Goal: Task Accomplishment & Management: Manage account settings

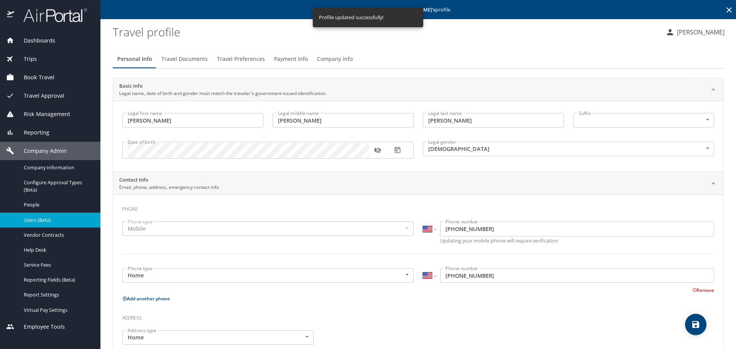
select select "US"
click at [476, 49] on div "Personal Info Travel Documents Travel Preferences Payment Info Company Info Bas…" at bounding box center [418, 301] width 611 height 515
click at [725, 9] on icon at bounding box center [729, 9] width 9 height 9
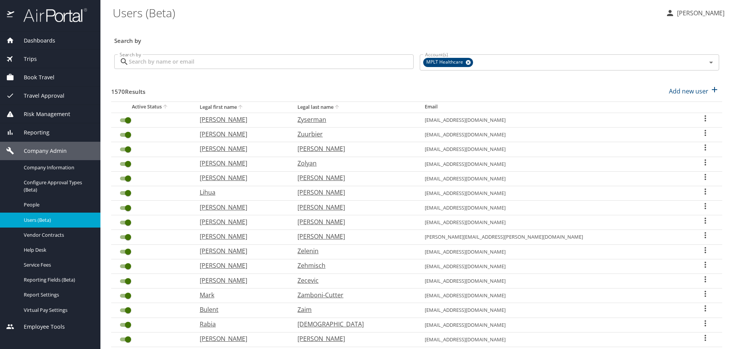
click at [228, 59] on input "Search by" at bounding box center [271, 61] width 285 height 15
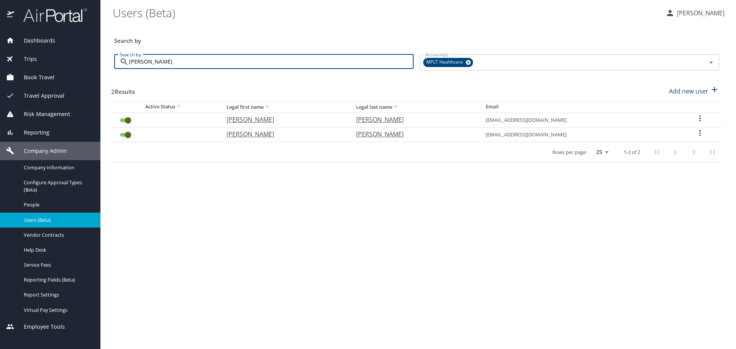
type input "[PERSON_NAME]"
click at [248, 121] on p "[PERSON_NAME]" at bounding box center [284, 119] width 114 height 9
select select "US"
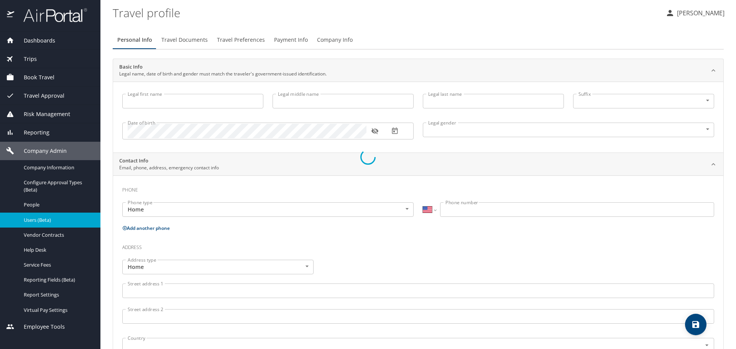
type input "[PERSON_NAME]"
type input "Q"
type input "[PERSON_NAME]"
type input "[DEMOGRAPHIC_DATA]"
type input "Loan"
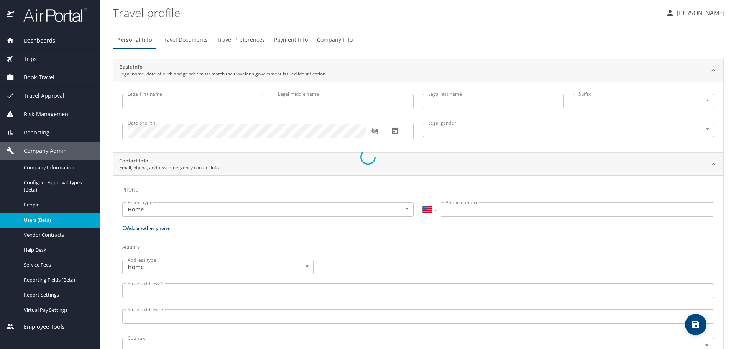
type input "[PERSON_NAME]"
type input "[PHONE_NUMBER]"
select select "US"
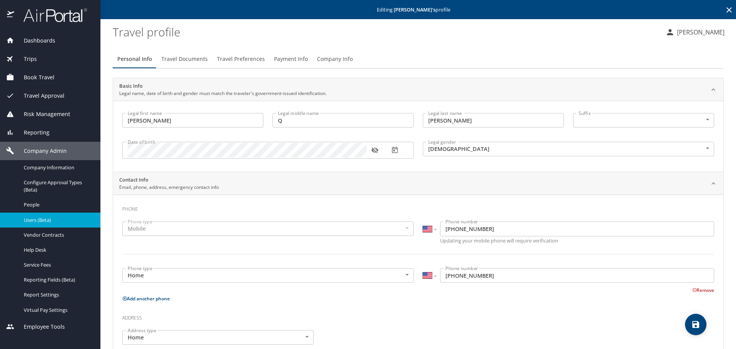
click at [252, 61] on span "Travel Preferences" at bounding box center [241, 59] width 48 height 10
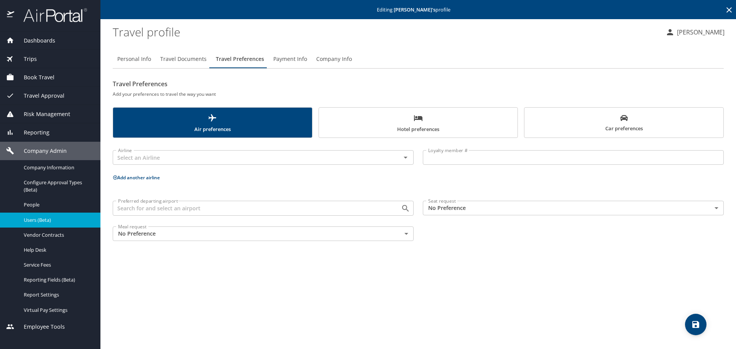
click at [528, 122] on button "Car preferences" at bounding box center [624, 122] width 200 height 31
